Goal: Transaction & Acquisition: Purchase product/service

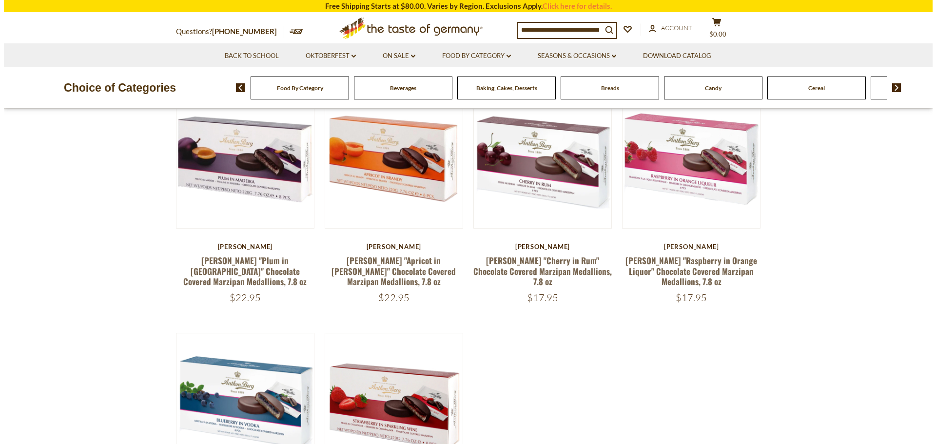
scroll to position [49, 0]
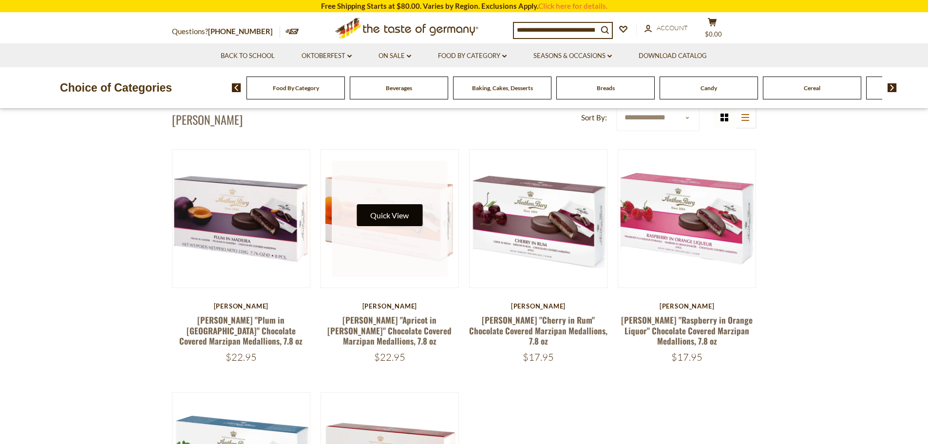
click at [387, 218] on button "Quick View" at bounding box center [390, 215] width 66 height 22
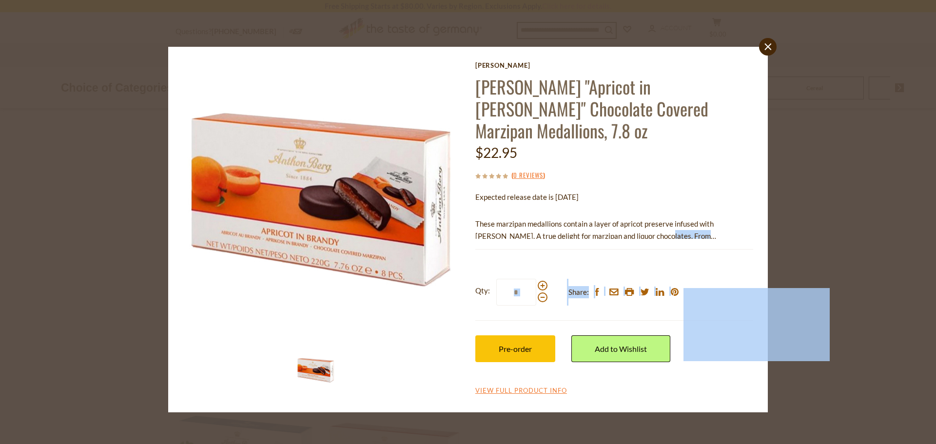
drag, startPoint x: 628, startPoint y: 210, endPoint x: 677, endPoint y: 229, distance: 52.8
click at [677, 229] on div "Anthon Berg Anthon Berg "Apricot in Brandy" Chocolate Covered Marzipan Medallio…" at bounding box center [614, 228] width 278 height 335
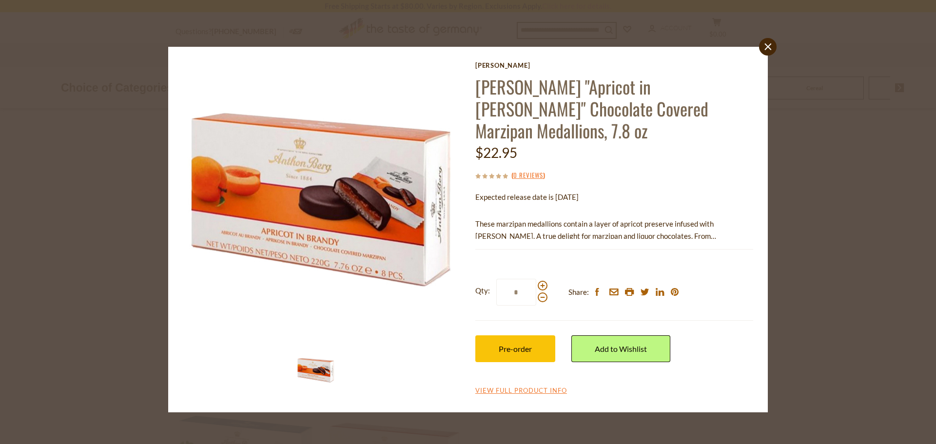
click at [646, 218] on p "These marzipan medallions contain a layer of apricot preserve infused with [PER…" at bounding box center [614, 230] width 278 height 24
click at [547, 386] on link "View Full Product Info" at bounding box center [521, 390] width 92 height 9
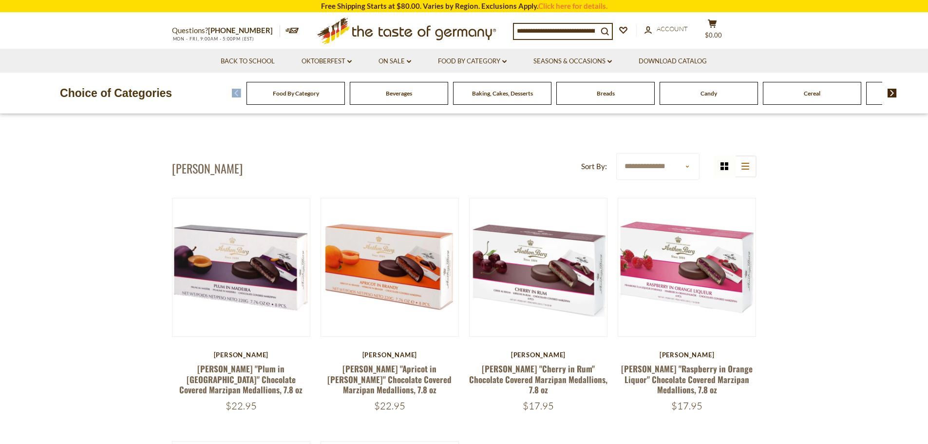
click at [889, 89] on div "Food By Category Beverages Baking, Cakes, Desserts Breads Candy Cereal Cookies …" at bounding box center [580, 92] width 696 height 23
click at [895, 92] on img at bounding box center [892, 93] width 9 height 9
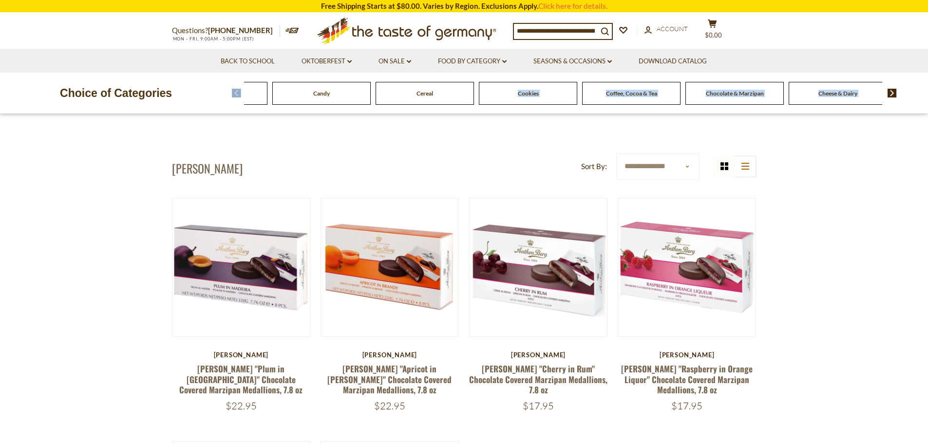
click at [895, 92] on img at bounding box center [892, 93] width 9 height 9
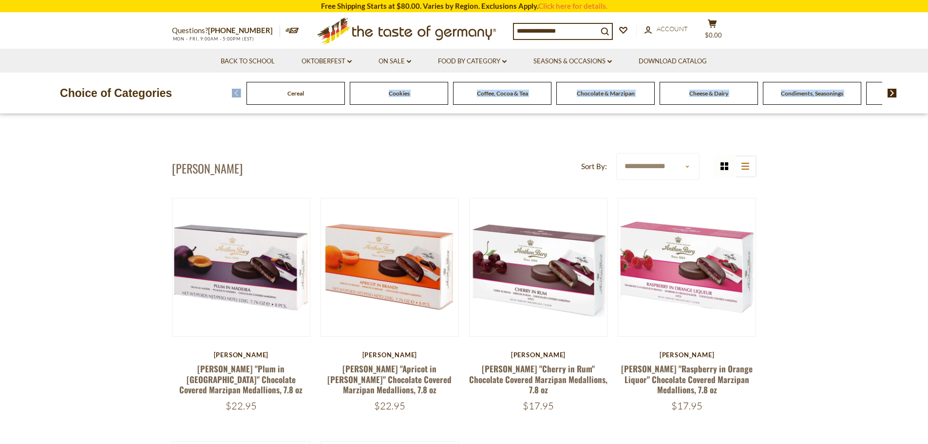
click at [895, 92] on img at bounding box center [892, 93] width 9 height 9
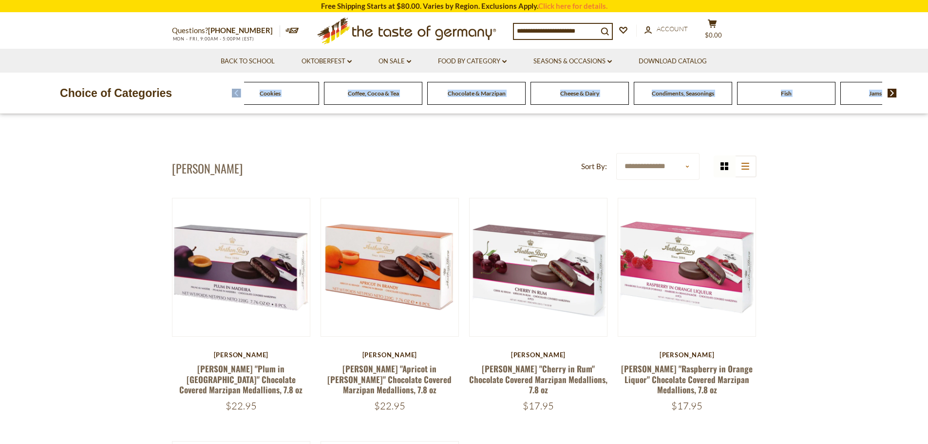
click at [895, 92] on img at bounding box center [892, 93] width 9 height 9
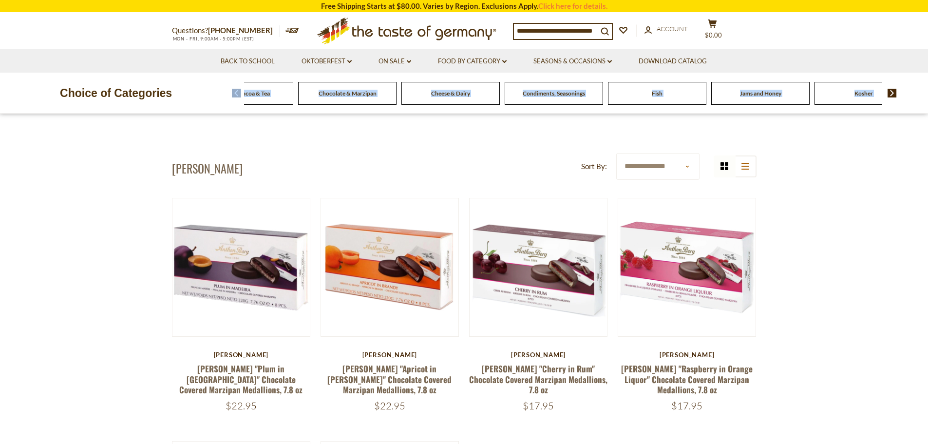
click at [895, 92] on img at bounding box center [892, 93] width 9 height 9
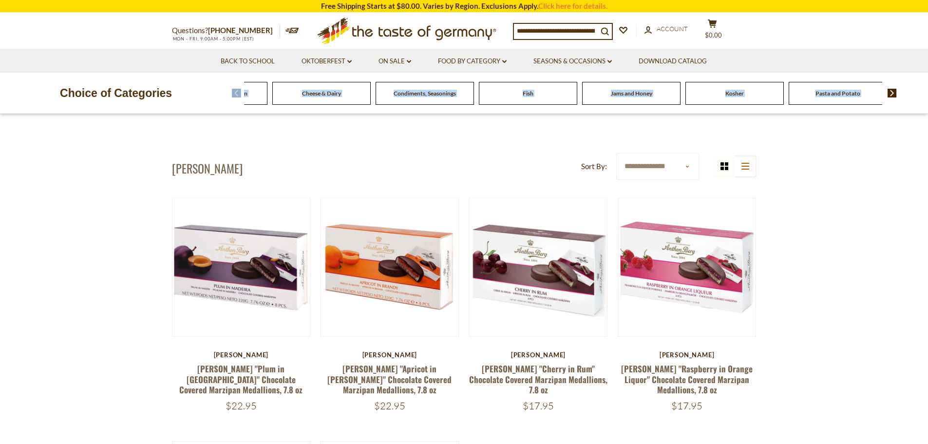
click at [895, 92] on img at bounding box center [892, 93] width 9 height 9
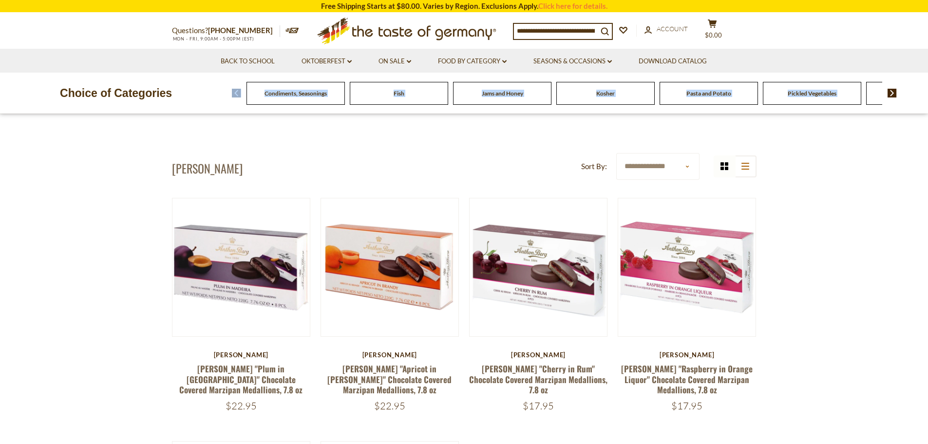
click at [615, 96] on span "Kosher" at bounding box center [606, 93] width 19 height 7
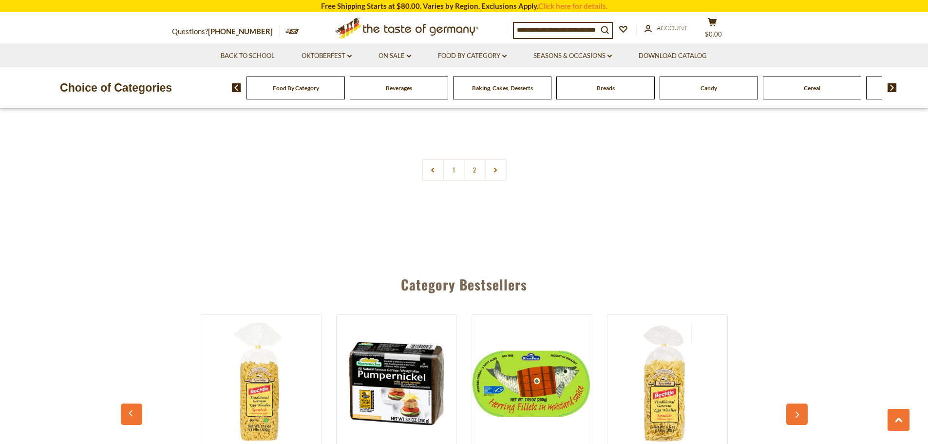
scroll to position [2291, 0]
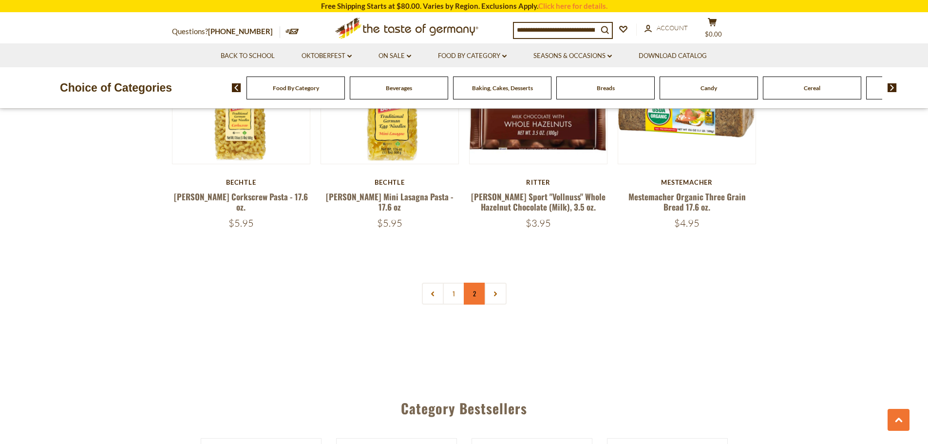
click at [471, 292] on link "2" at bounding box center [475, 294] width 22 height 22
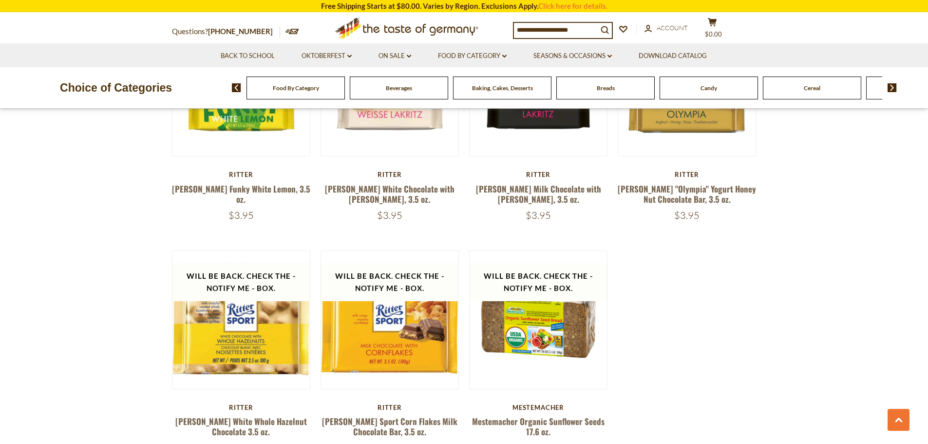
scroll to position [2116, 0]
